Goal: Task Accomplishment & Management: Use online tool/utility

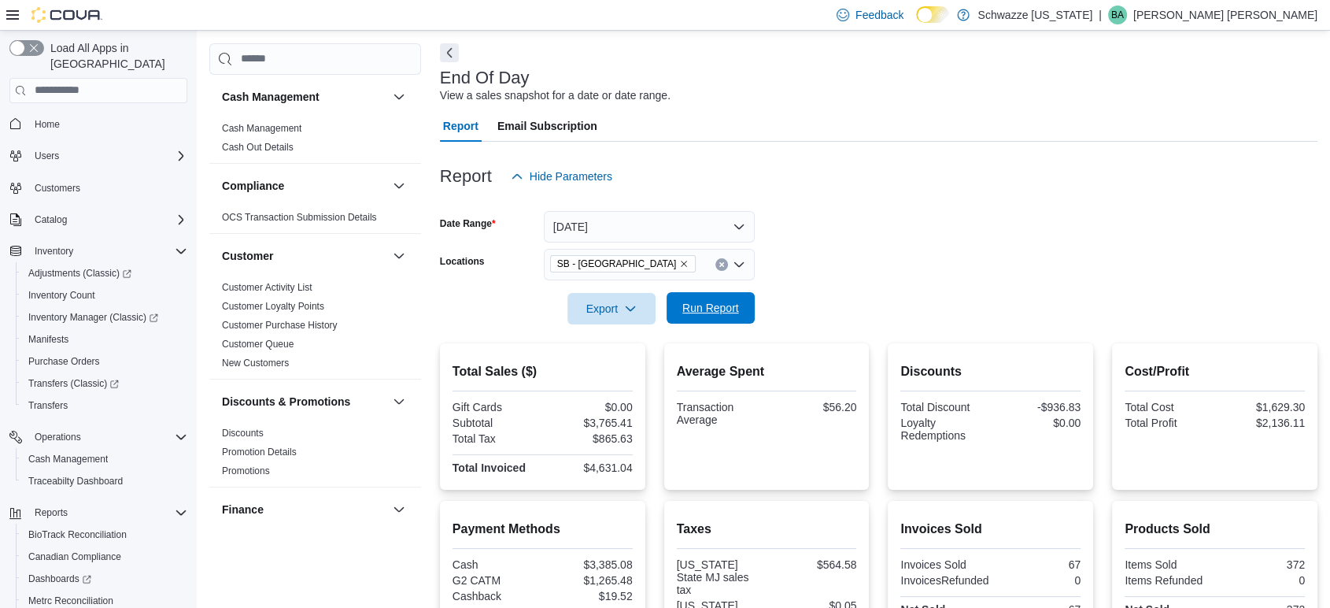
scroll to position [1049, 0]
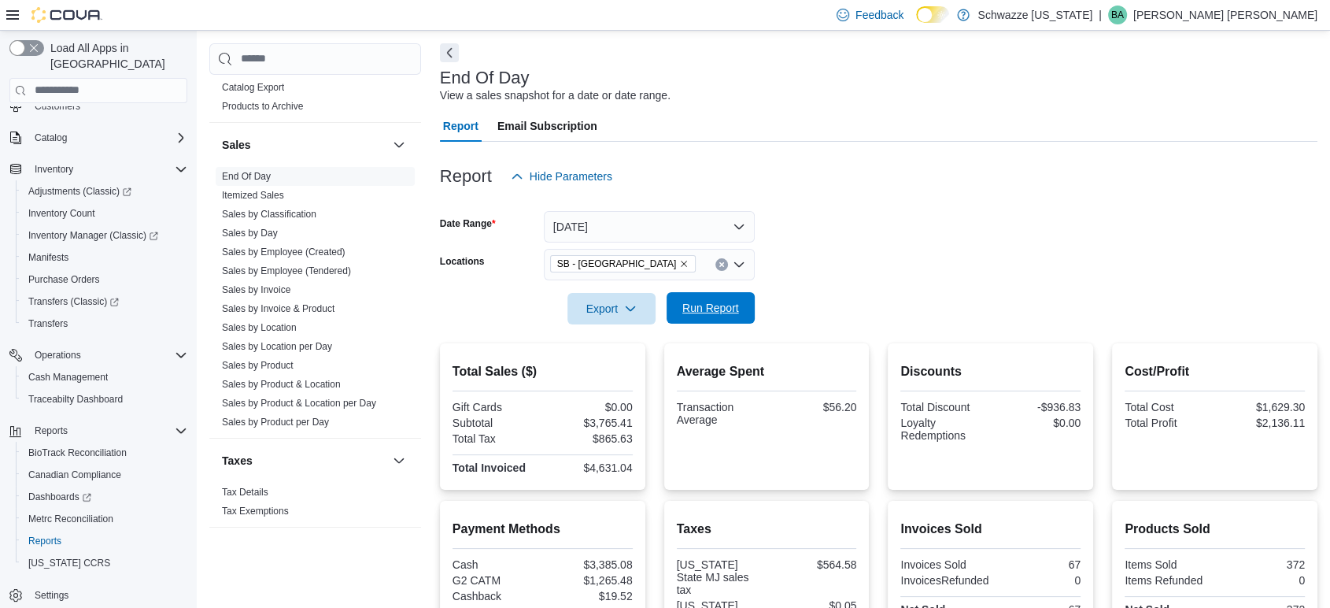
click at [684, 301] on span "Run Report" at bounding box center [710, 308] width 57 height 16
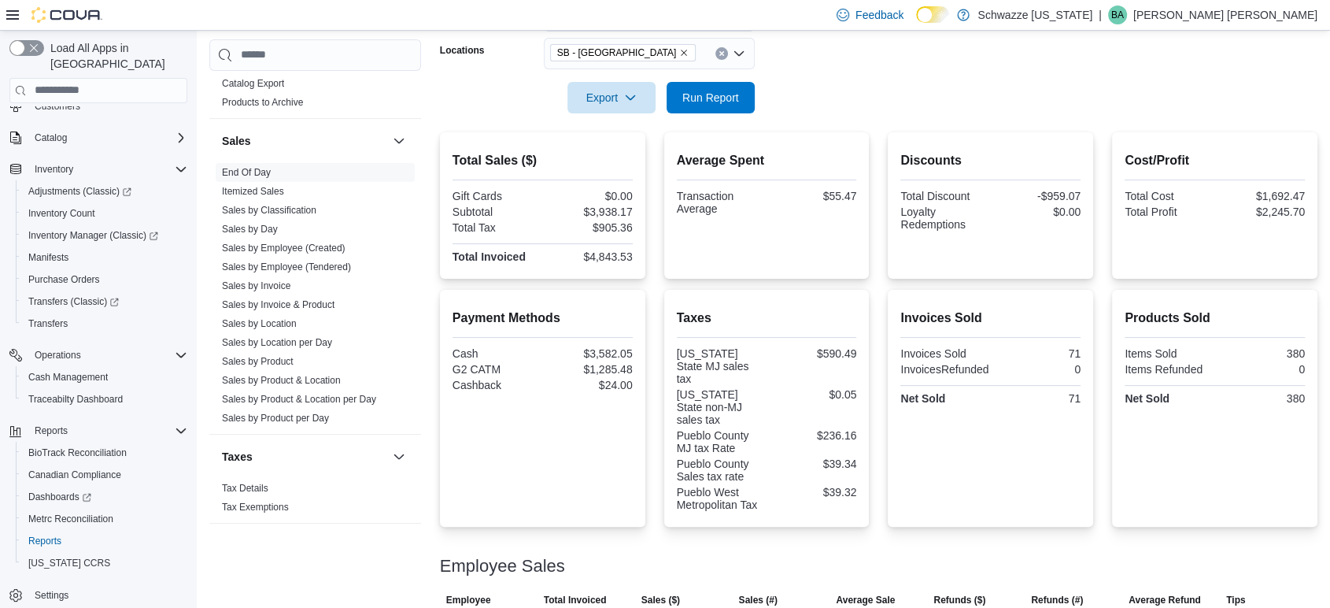
scroll to position [239, 0]
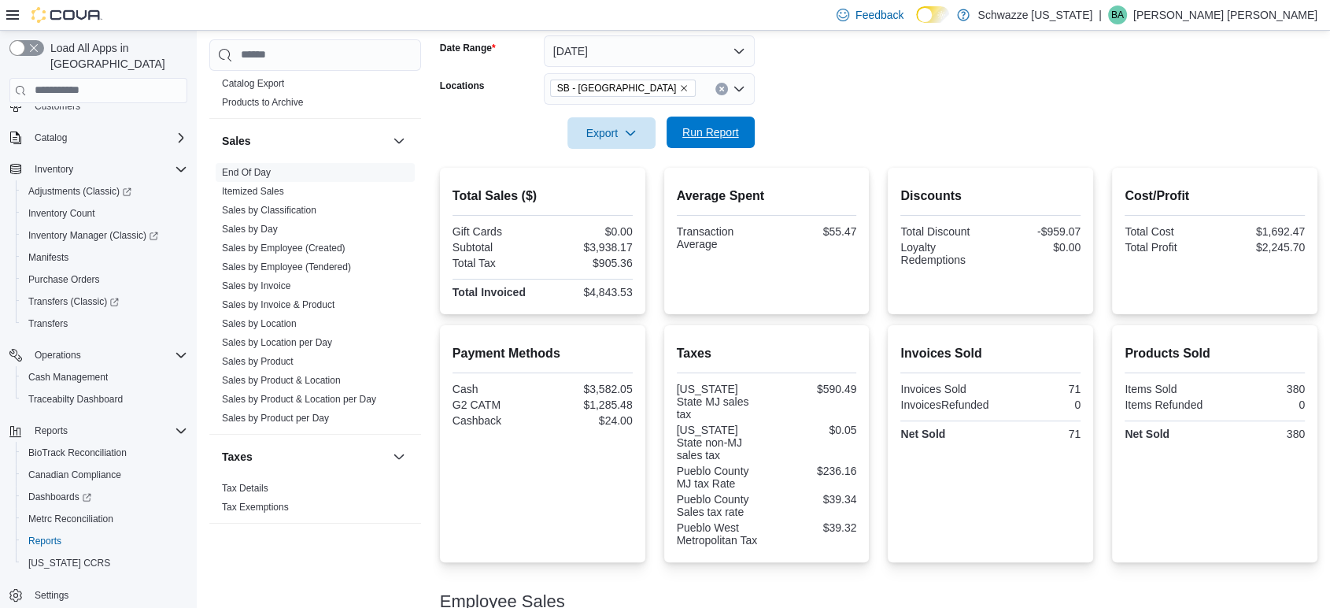
click at [712, 148] on div "Export Run Report" at bounding box center [597, 132] width 315 height 31
click at [717, 131] on span "Run Report" at bounding box center [710, 132] width 57 height 16
click at [723, 135] on span "Run Report" at bounding box center [710, 132] width 57 height 16
click at [693, 124] on span "Run Report" at bounding box center [710, 132] width 57 height 16
click at [715, 133] on span "Run Report" at bounding box center [710, 132] width 57 height 16
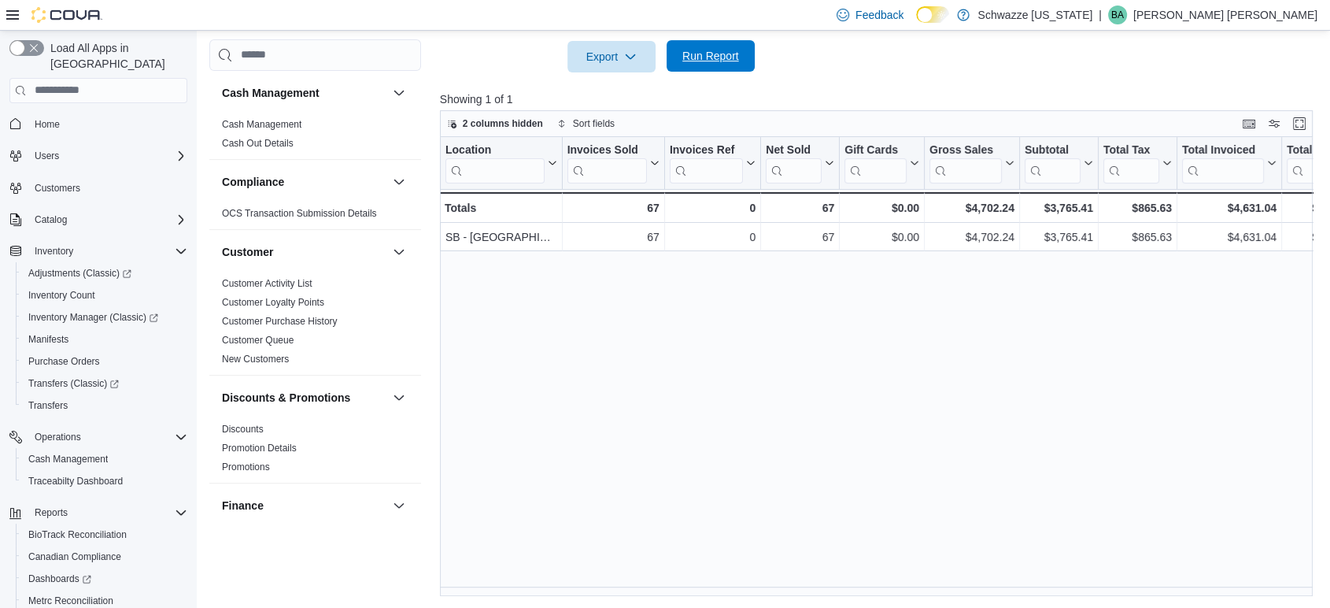
scroll to position [1049, 0]
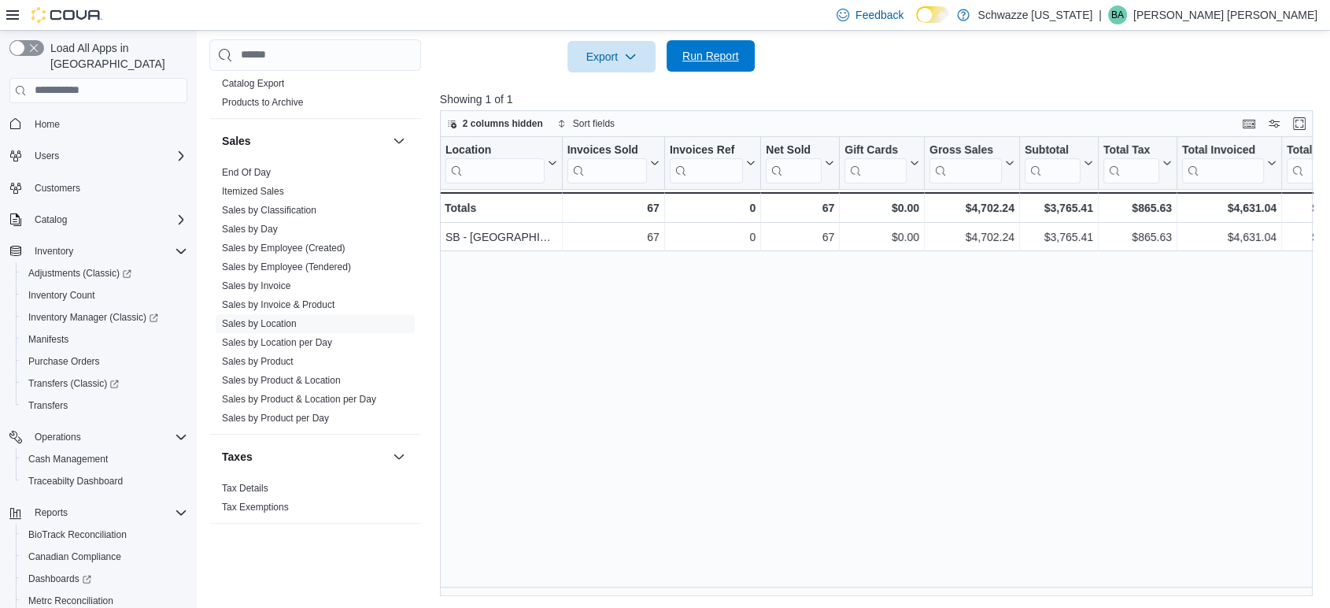
click at [733, 57] on span "Run Report" at bounding box center [710, 56] width 57 height 16
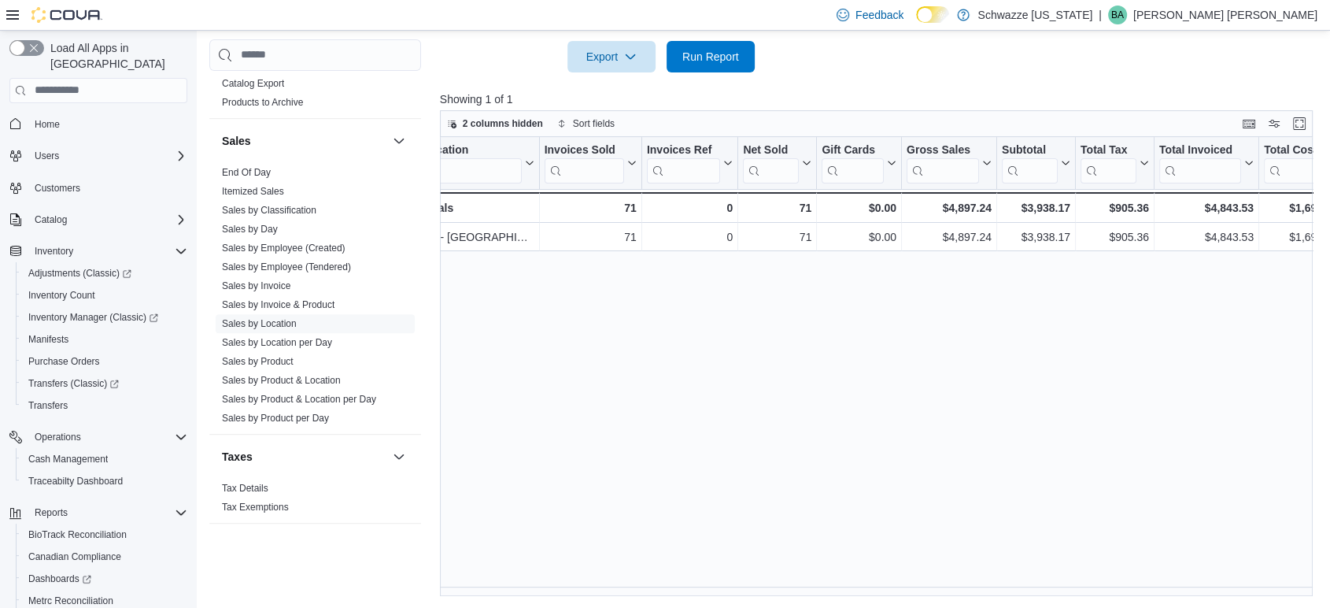
scroll to position [0, 18]
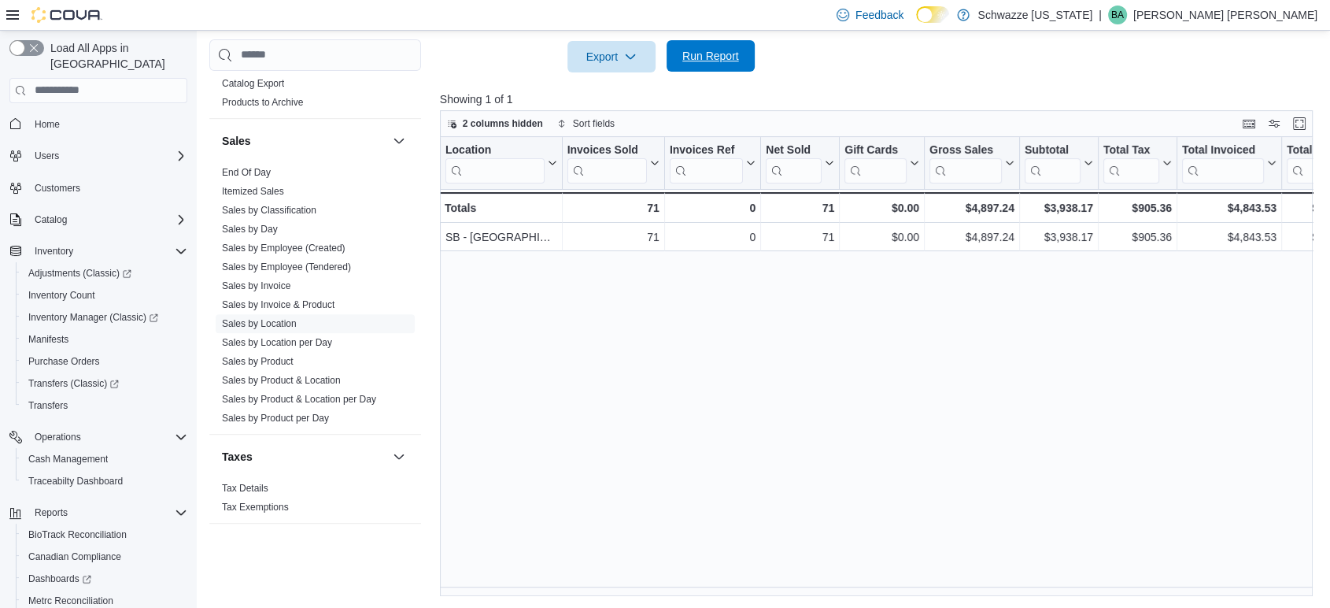
scroll to position [0, 18]
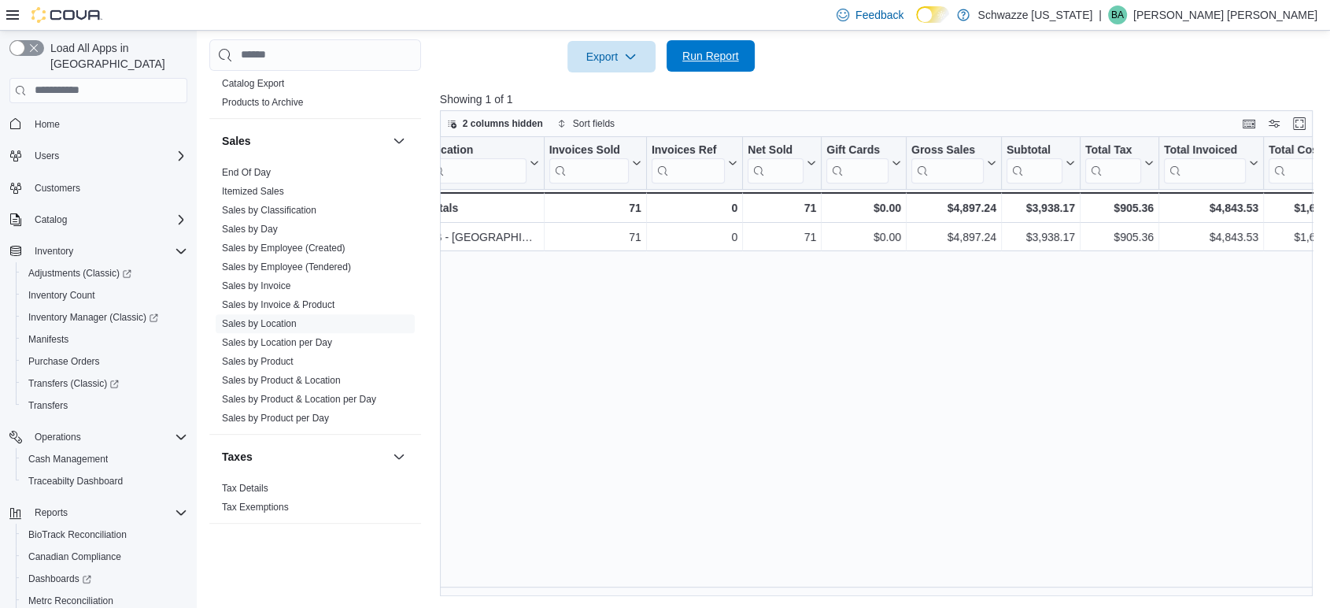
click at [705, 57] on span "Run Report" at bounding box center [710, 56] width 57 height 16
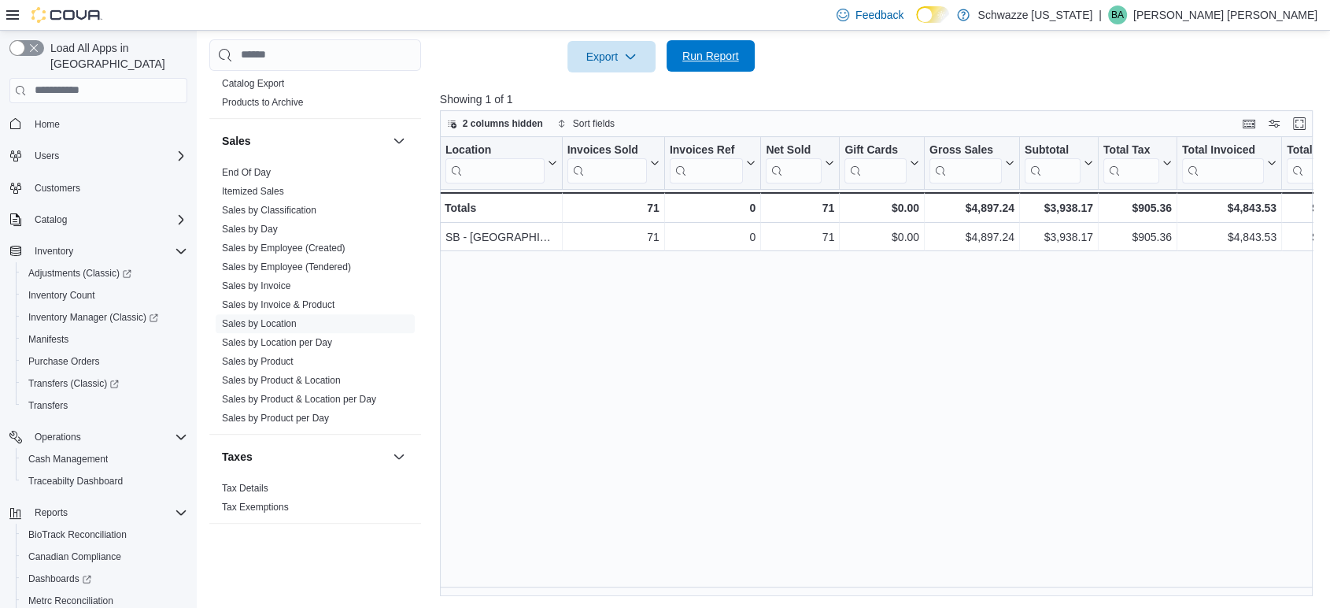
click at [713, 41] on div "Export Run Report" at bounding box center [597, 56] width 315 height 31
click at [716, 46] on span "Run Report" at bounding box center [710, 55] width 69 height 31
click at [725, 46] on span "Run Report" at bounding box center [710, 55] width 69 height 31
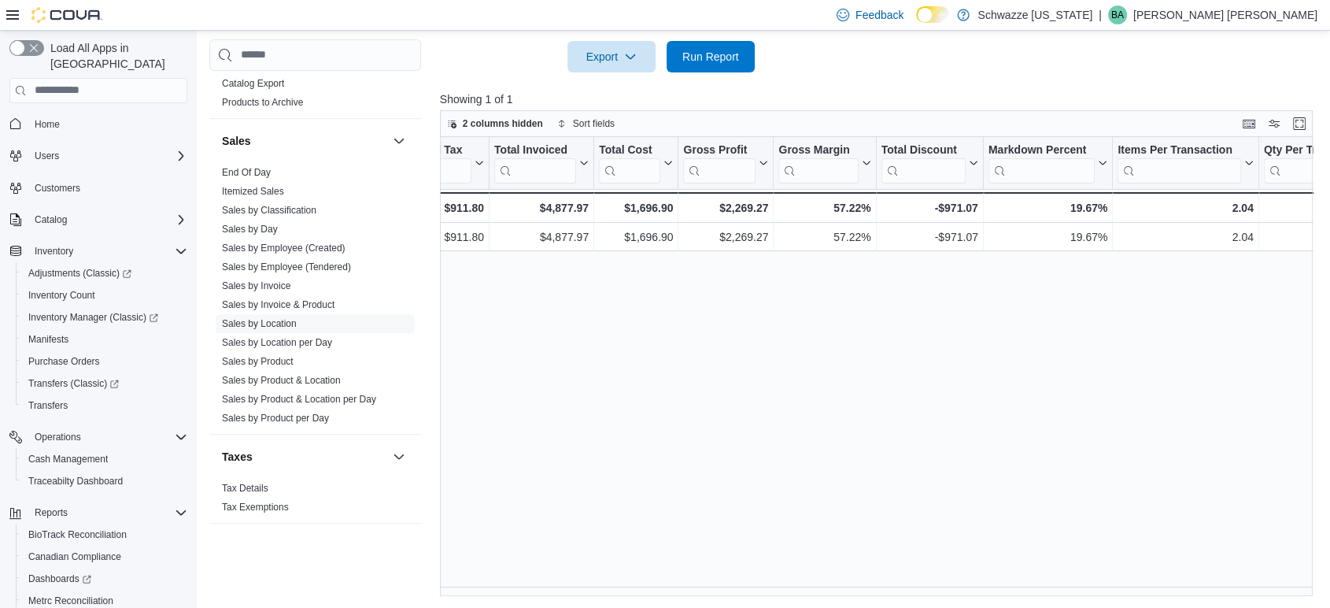
scroll to position [0, 742]
